Goal: Information Seeking & Learning: Learn about a topic

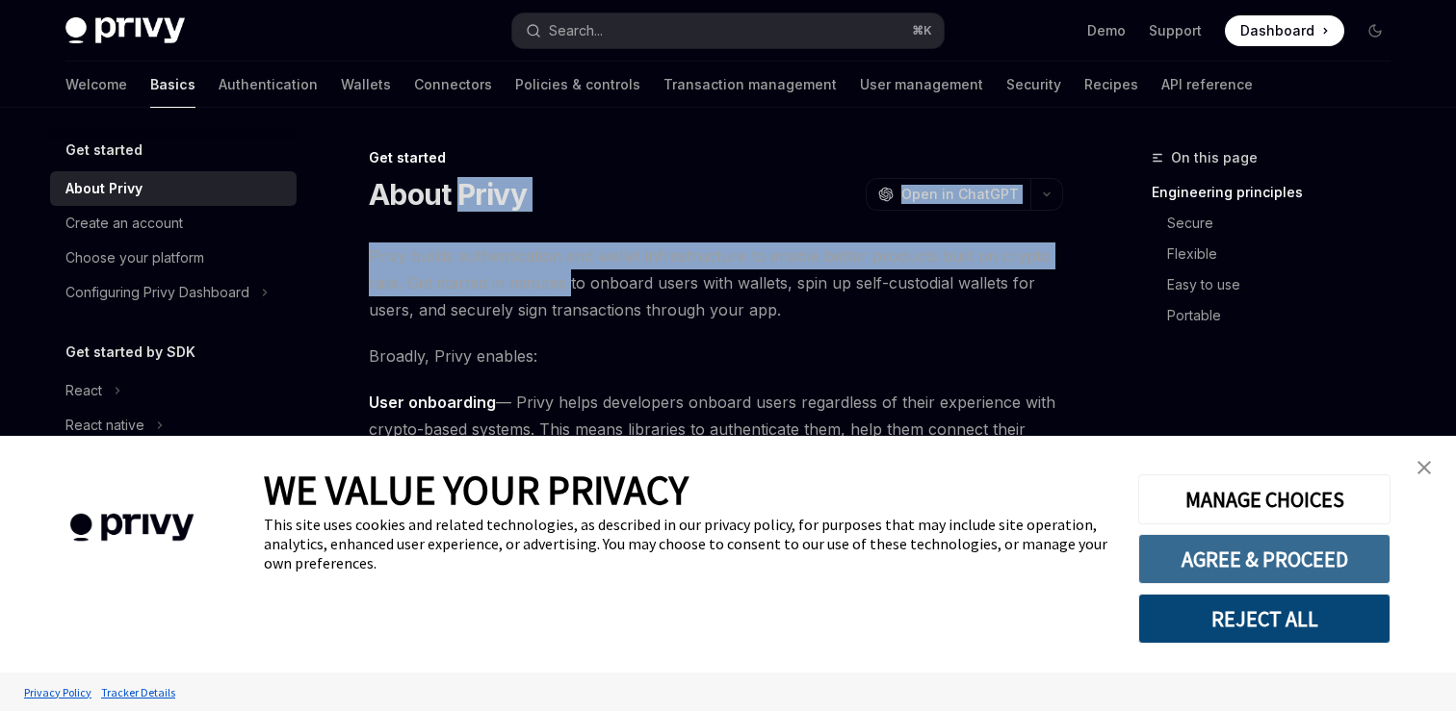
click at [1338, 551] on button "AGREE & PROCEED" at bounding box center [1264, 559] width 252 height 50
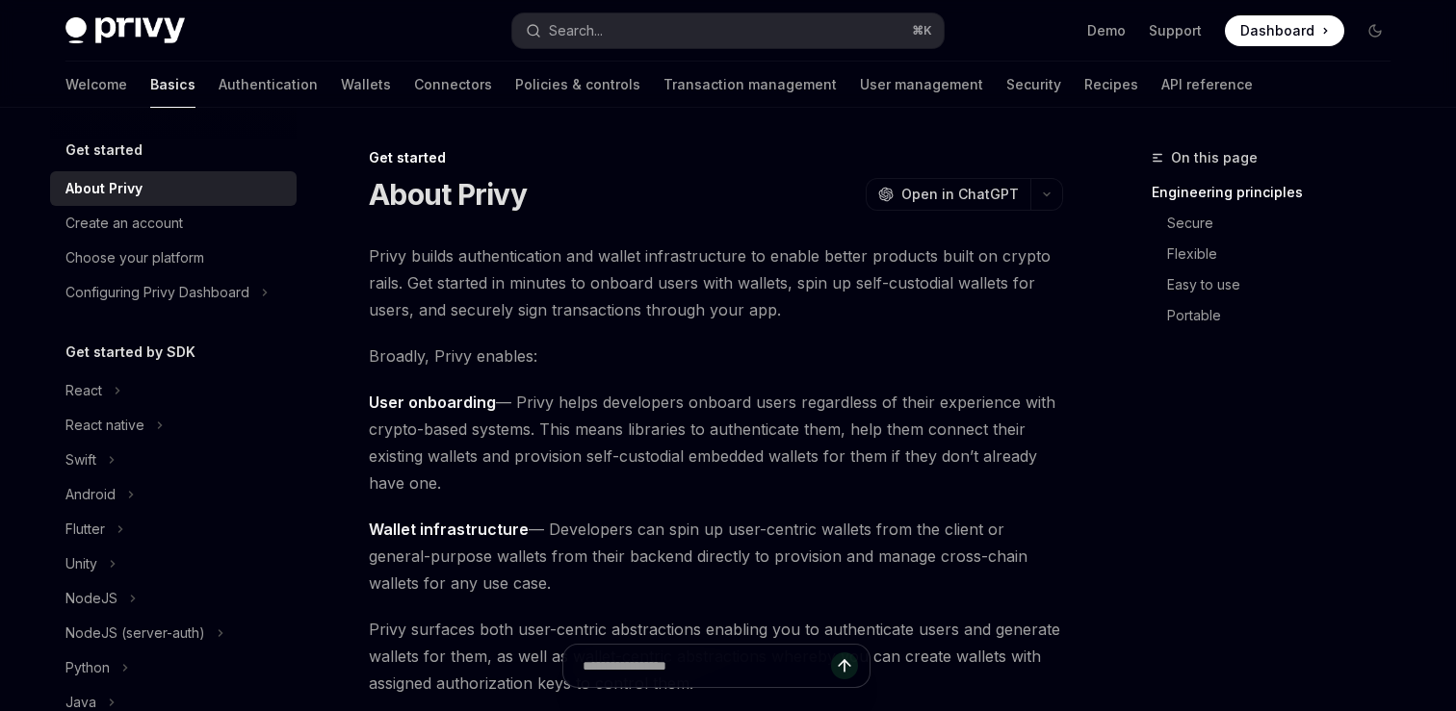
click at [157, 24] on img at bounding box center [124, 30] width 119 height 27
type textarea "*"
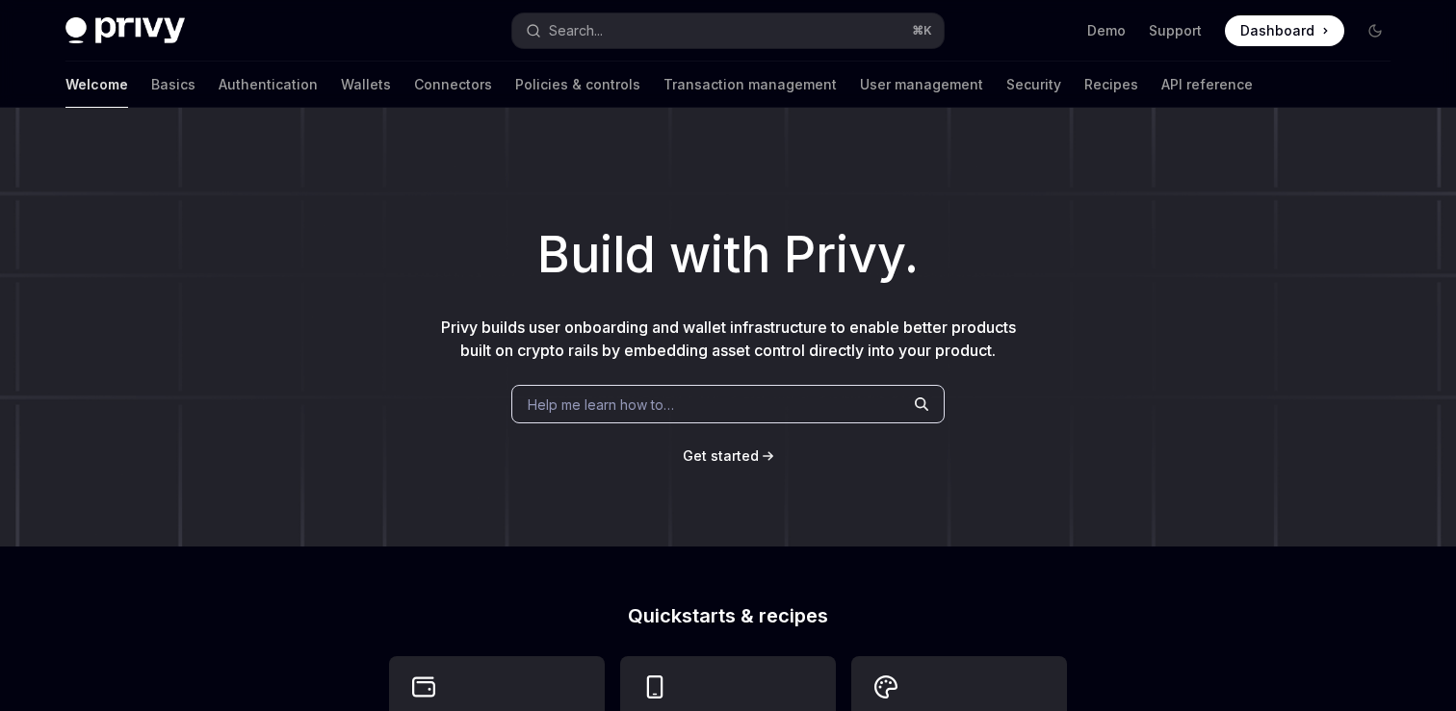
click at [669, 321] on span "Privy builds user onboarding and wallet infrastructure to enable better product…" at bounding box center [728, 339] width 575 height 42
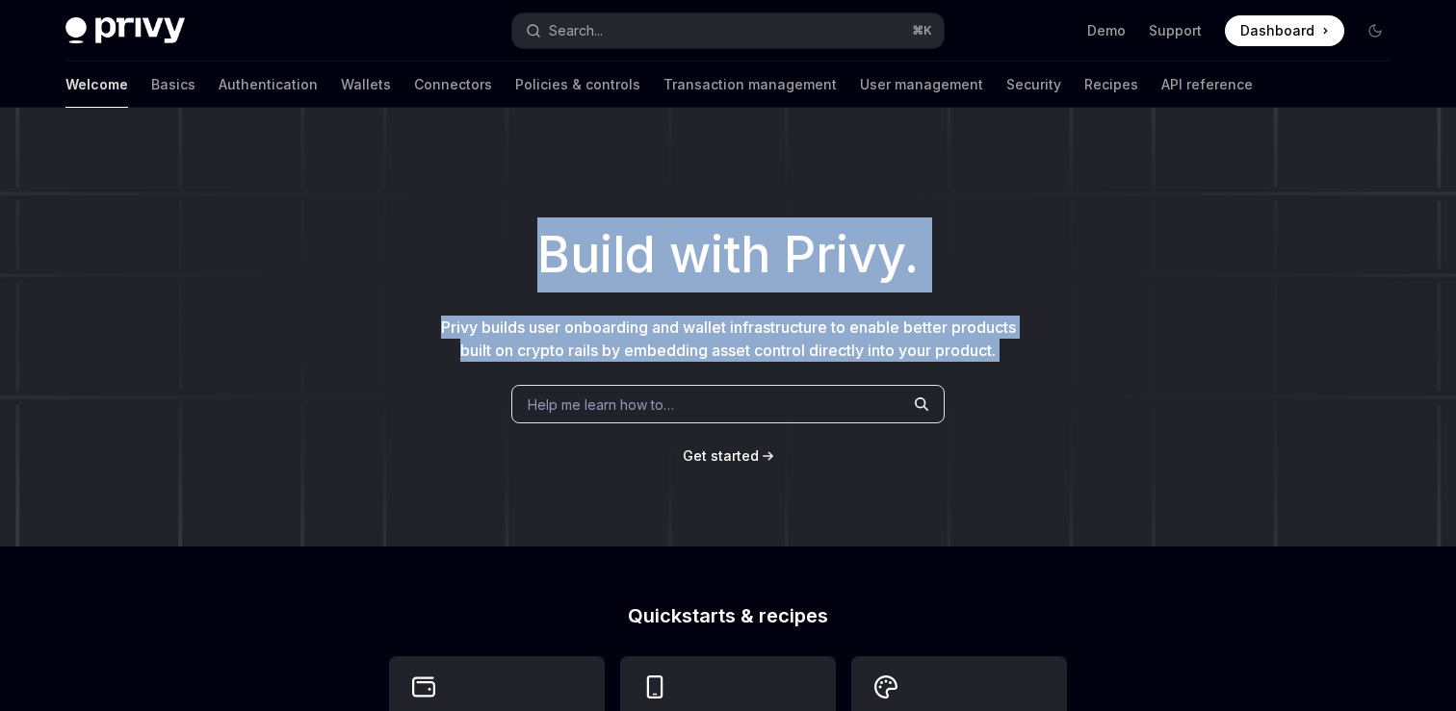
drag, startPoint x: 669, startPoint y: 321, endPoint x: 669, endPoint y: 259, distance: 61.6
click at [669, 259] on div "Build with Privy. Privy builds user onboarding and wallet infrastructure to ena…" at bounding box center [728, 327] width 1456 height 439
click at [669, 259] on h1 "Build with Privy." at bounding box center [728, 255] width 1394 height 75
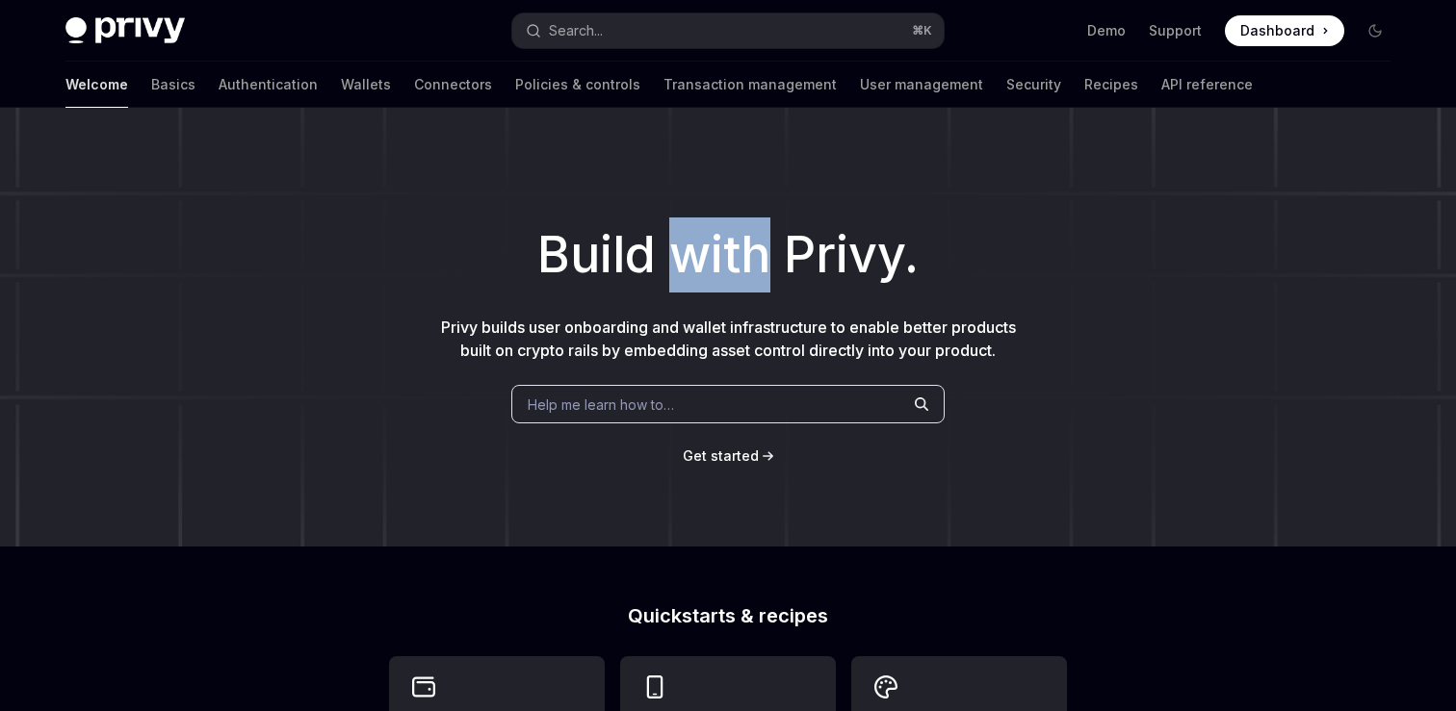
click at [669, 259] on h1 "Build with Privy." at bounding box center [728, 255] width 1394 height 75
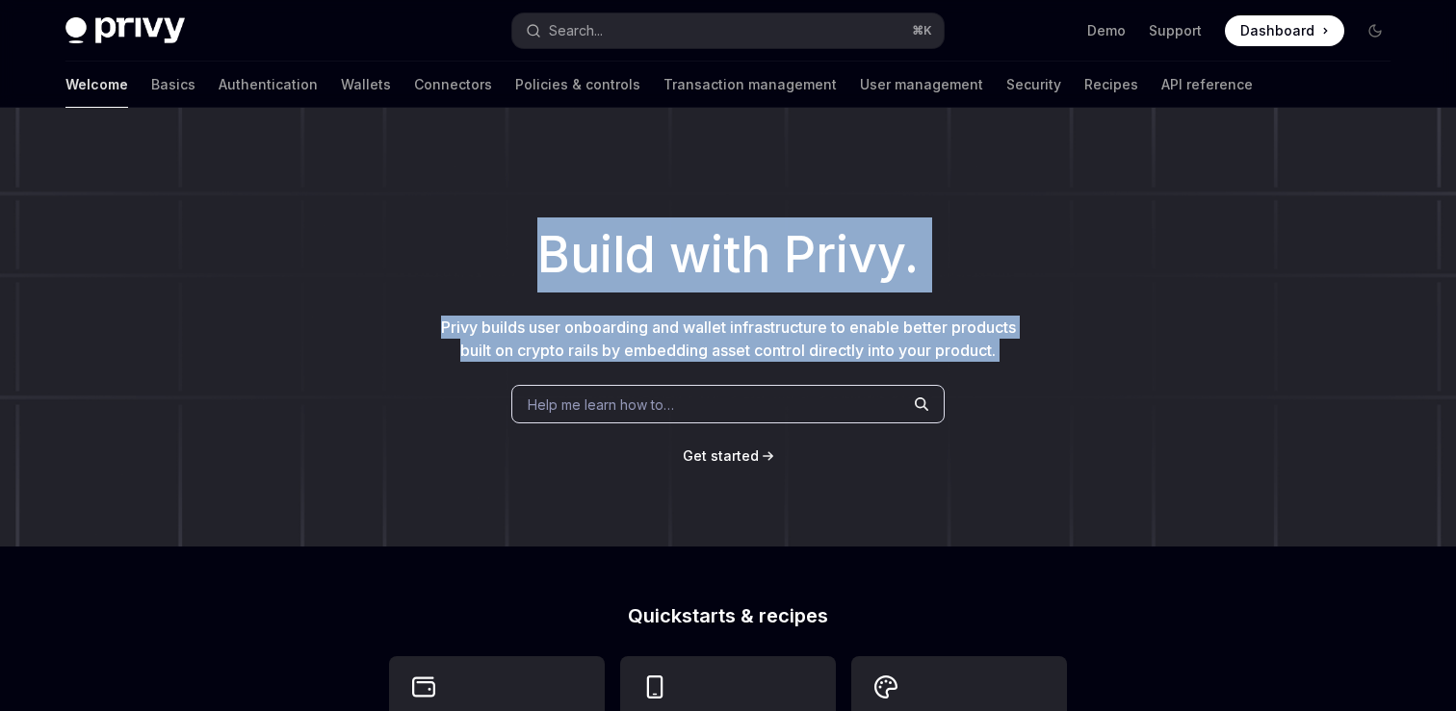
drag, startPoint x: 669, startPoint y: 259, endPoint x: 670, endPoint y: 340, distance: 80.9
click at [670, 340] on div "Build with Privy. Privy builds user onboarding and wallet infrastructure to ena…" at bounding box center [728, 327] width 1456 height 439
click at [670, 340] on span "Privy builds user onboarding and wallet infrastructure to enable better product…" at bounding box center [728, 339] width 575 height 42
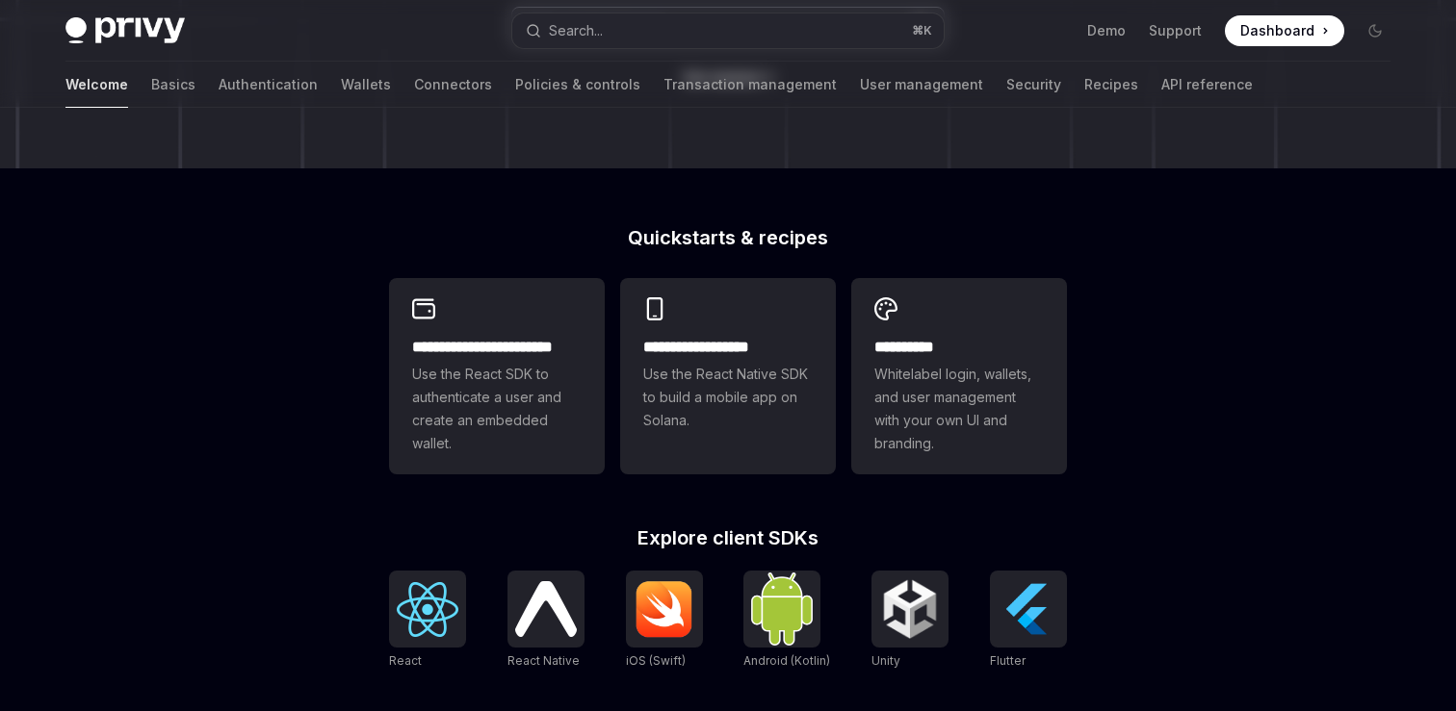
scroll to position [448, 0]
